Goal: Communication & Community: Answer question/provide support

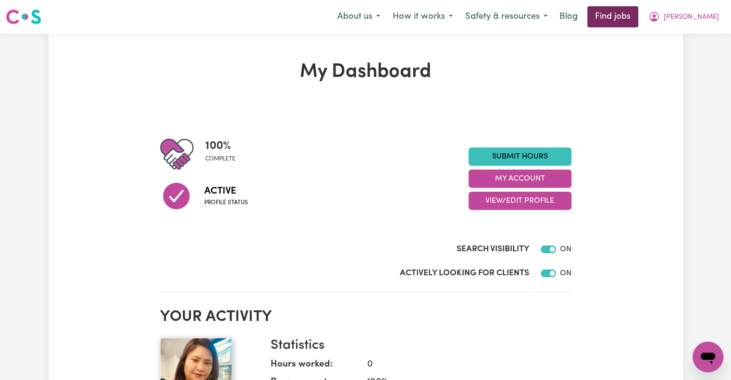
click at [637, 22] on link "Find jobs" at bounding box center [612, 16] width 51 height 21
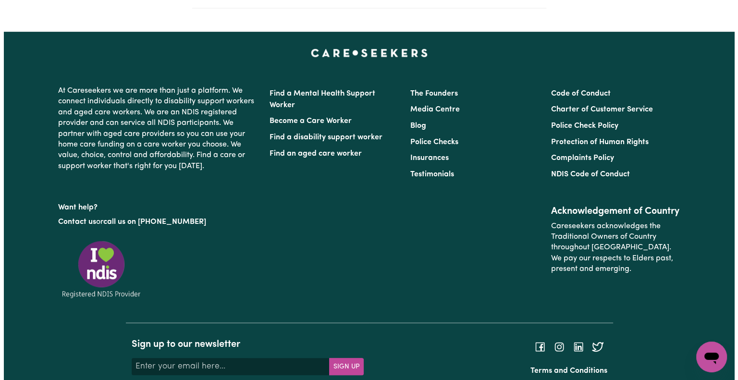
scroll to position [415, 0]
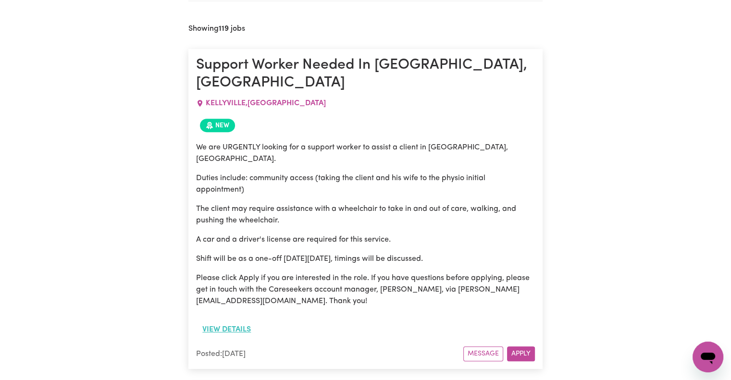
click at [243, 321] on button "View details" at bounding box center [226, 330] width 61 height 18
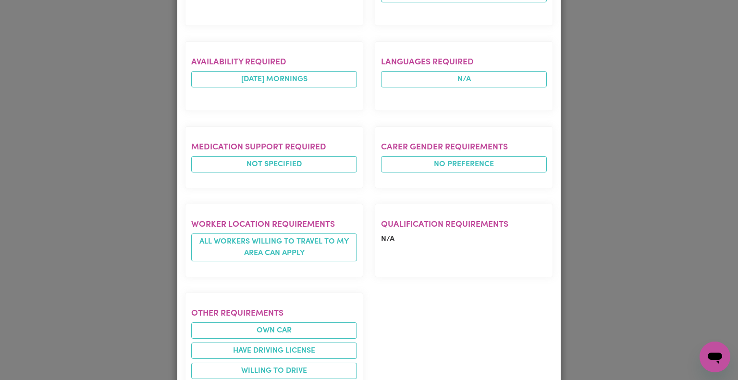
scroll to position [548, 0]
click at [131, 207] on div "Job Details Support Worker Needed In [GEOGRAPHIC_DATA], [GEOGRAPHIC_DATA] [GEOG…" at bounding box center [369, 190] width 738 height 380
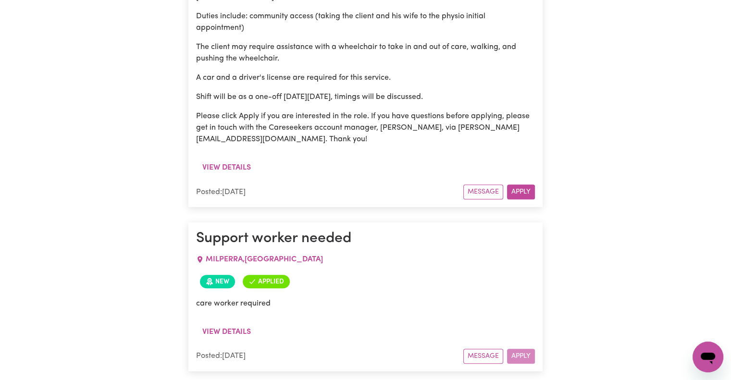
scroll to position [580, 0]
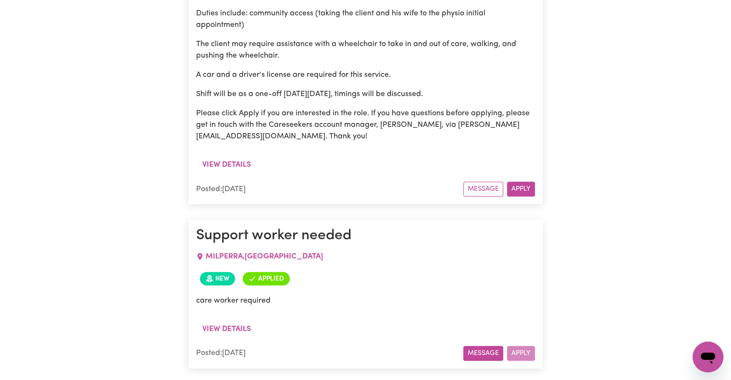
click at [470, 346] on button "Message" at bounding box center [483, 353] width 40 height 15
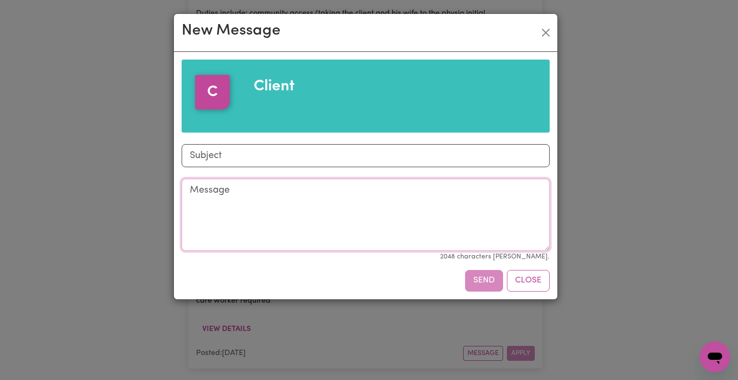
click at [375, 238] on textarea "Message" at bounding box center [366, 215] width 368 height 72
type textarea "hi how are you?"
click at [488, 288] on div "Send Close" at bounding box center [366, 280] width 368 height 21
click at [449, 162] on input "Subject" at bounding box center [366, 155] width 368 height 23
type input "job application"
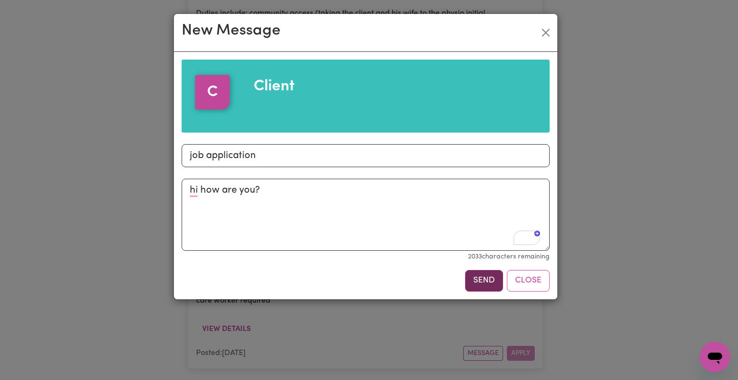
click at [487, 280] on button "Send" at bounding box center [484, 280] width 38 height 21
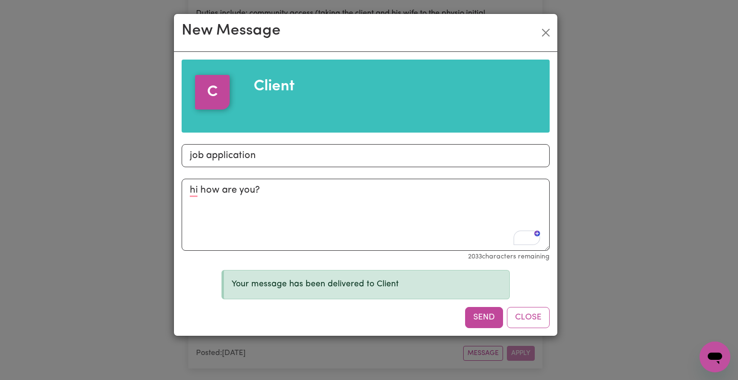
click at [645, 227] on div "New Message C Client Subject job application Message hi how are you? 2033 chara…" at bounding box center [369, 190] width 738 height 380
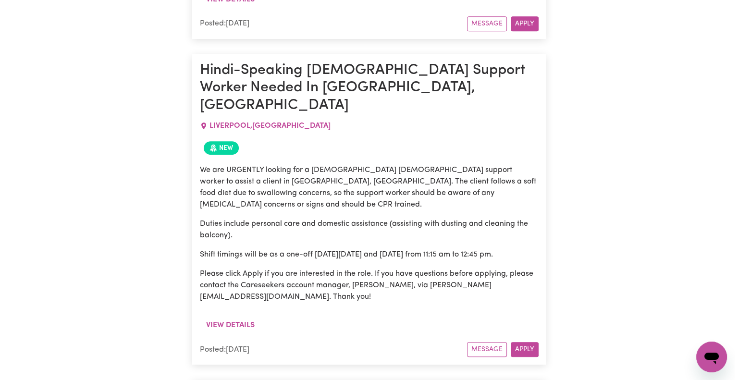
scroll to position [4234, 0]
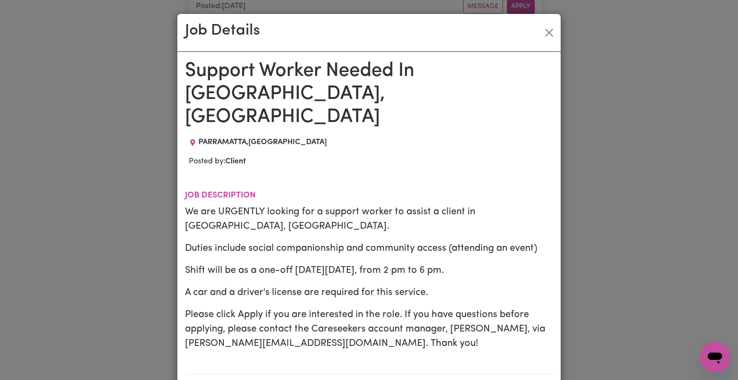
click at [402, 322] on p "Please click Apply if you are interested in the role. If you have questions bef…" at bounding box center [369, 329] width 368 height 43
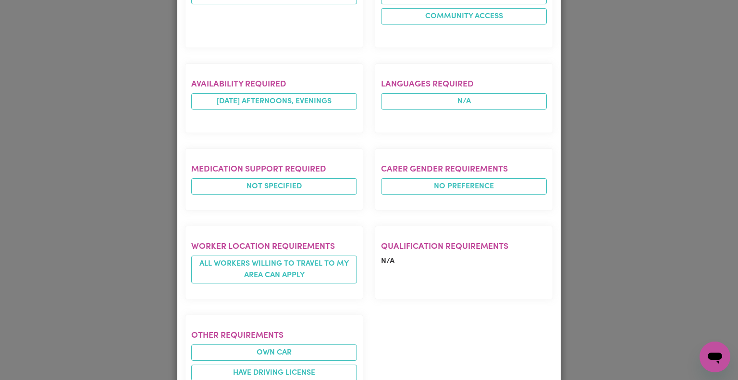
scroll to position [503, 0]
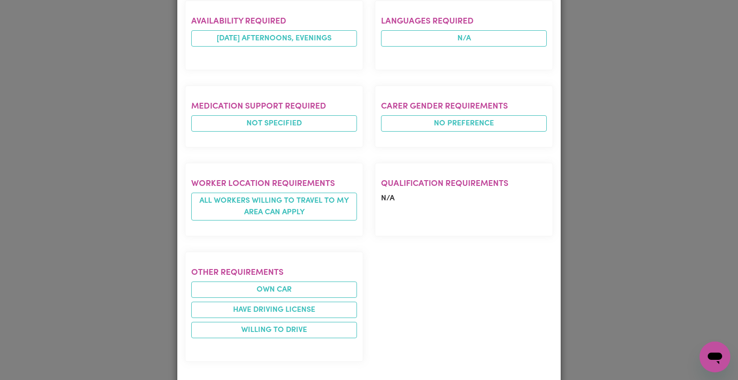
click at [142, 260] on div "Job Details Support Worker Needed In Parramatta, NSW PARRAMATTA , New South Wal…" at bounding box center [369, 190] width 738 height 380
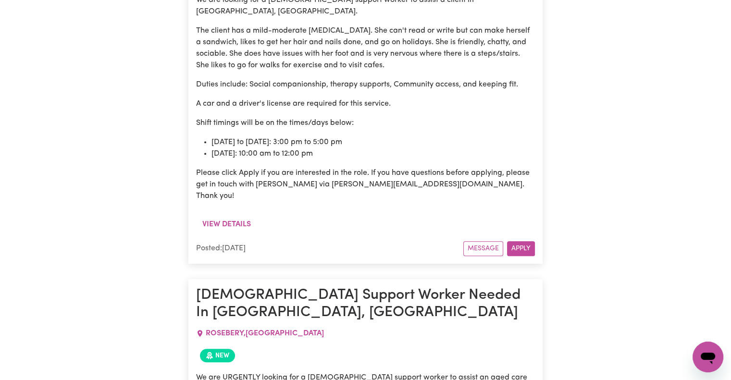
scroll to position [8144, 0]
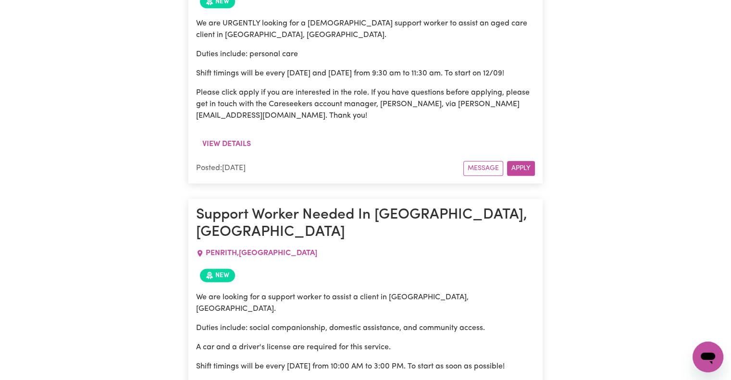
scroll to position [8509, 0]
